Goal: Information Seeking & Learning: Check status

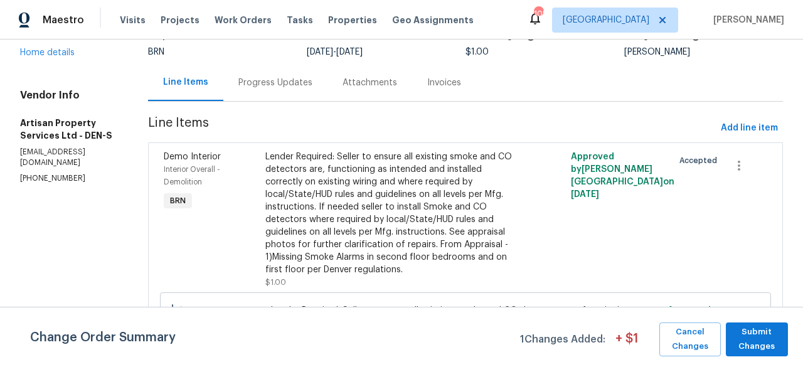
scroll to position [41, 0]
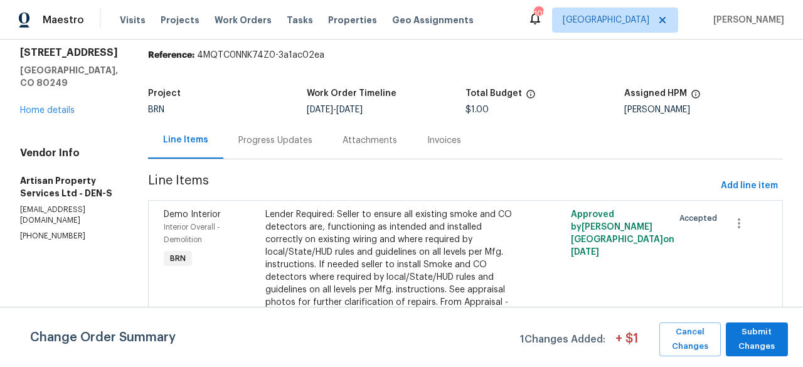
click at [264, 141] on div "Progress Updates" at bounding box center [275, 140] width 74 height 13
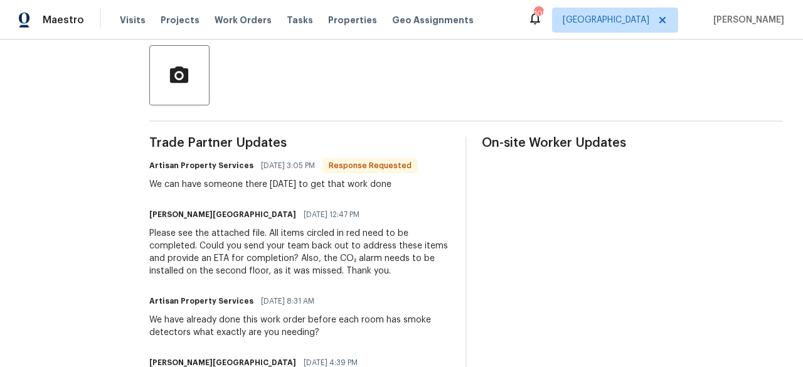
scroll to position [292, 0]
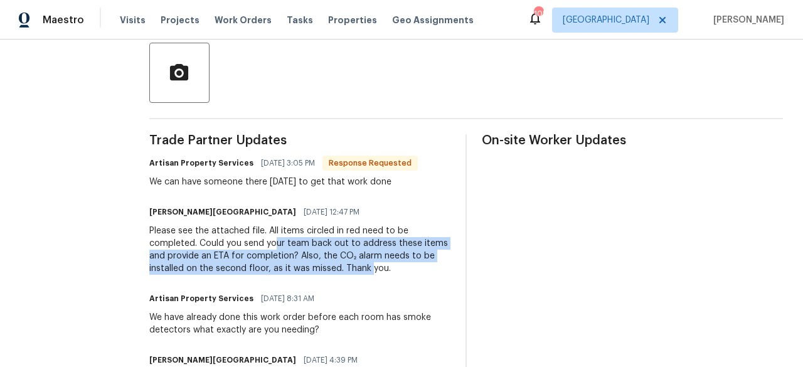
drag, startPoint x: 276, startPoint y: 242, endPoint x: 369, endPoint y: 267, distance: 96.0
click at [369, 267] on div "Please see the attached file. All items circled in red need to be completed. Co…" at bounding box center [299, 250] width 301 height 50
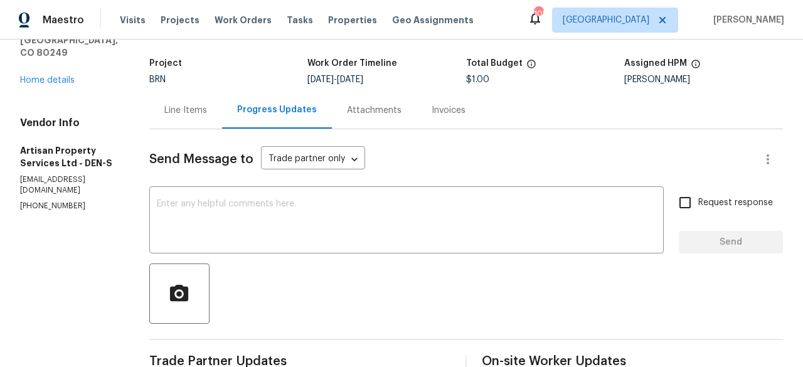
scroll to position [0, 0]
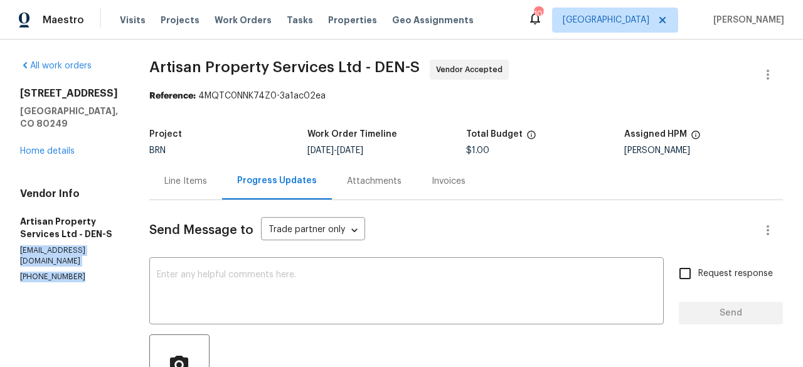
drag, startPoint x: 14, startPoint y: 238, endPoint x: 123, endPoint y: 265, distance: 112.3
copy div "workorder@artisan-ps.com (720) 300-8596"
drag, startPoint x: 95, startPoint y: 88, endPoint x: 12, endPoint y: 88, distance: 82.8
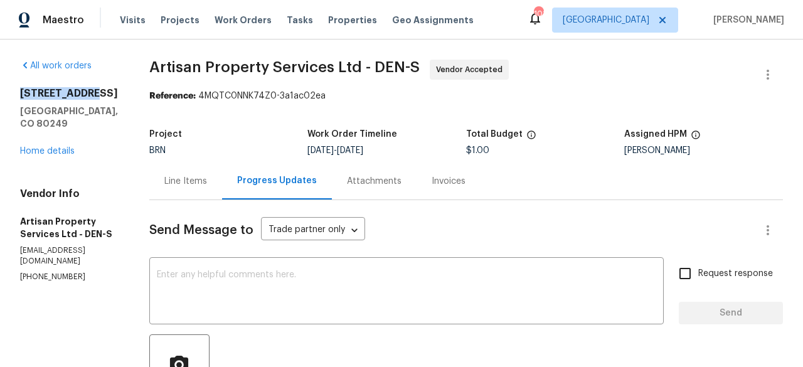
copy h2 "4578 Malta St"
